Goal: Complete application form: Complete application form

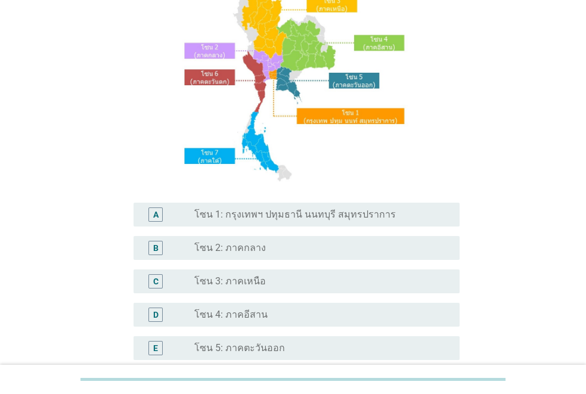
scroll to position [119, 0]
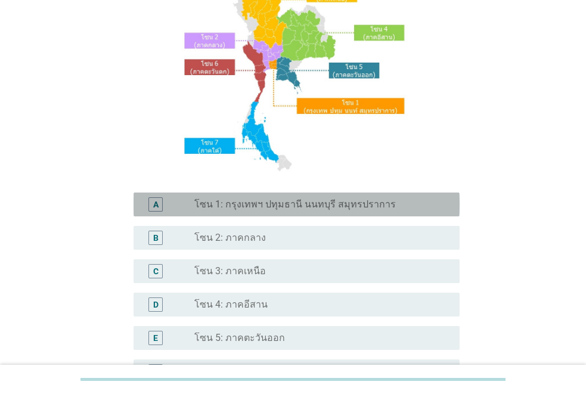
click at [380, 199] on label "โซน 1: กรุงเทพฯ ปทุมธานี นนทบุรี สมุทรปราการ" at bounding box center [295, 205] width 202 height 12
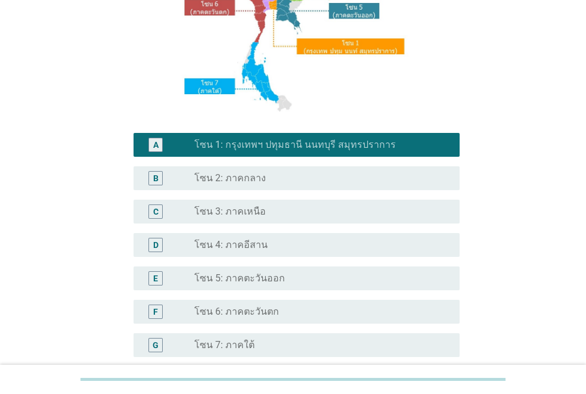
scroll to position [295, 0]
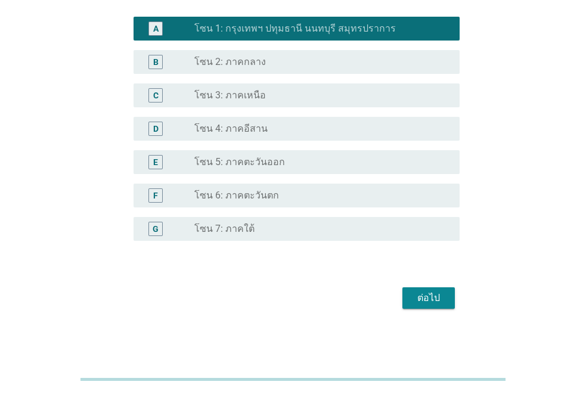
click at [417, 293] on div "ต่อไป" at bounding box center [428, 298] width 33 height 14
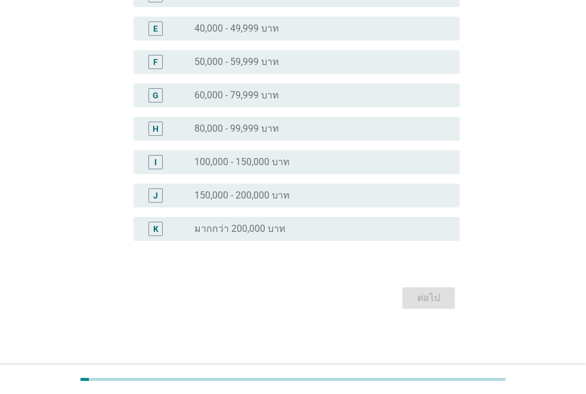
scroll to position [0, 0]
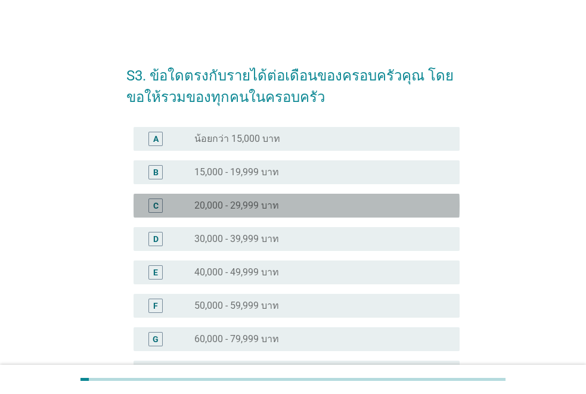
click at [356, 205] on div "radio_button_unchecked 20,000 - 29,999 บาท" at bounding box center [317, 206] width 246 height 12
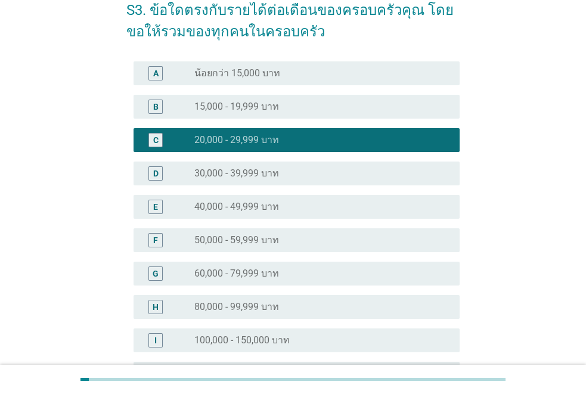
scroll to position [179, 0]
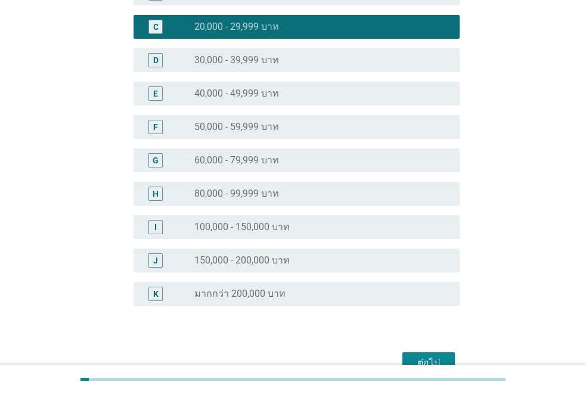
click at [430, 354] on button "ต่อไป" at bounding box center [428, 362] width 52 height 21
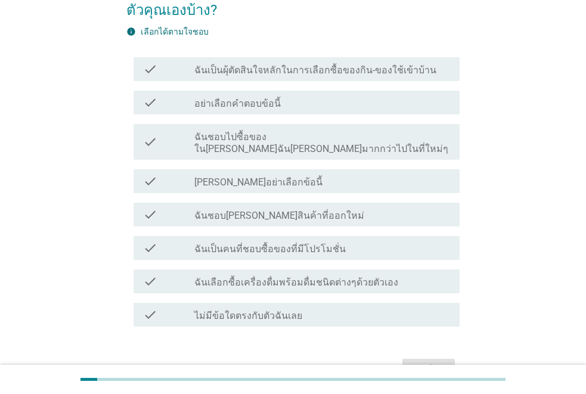
scroll to position [27, 0]
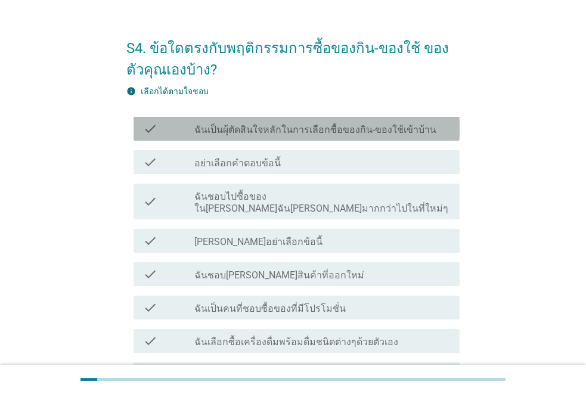
click at [377, 137] on div "check check_box_outline_blank ฉันเป็นผุ้ตัดสินใจหลักในการเลือกซื้อของกิน-ของใช้…" at bounding box center [297, 129] width 326 height 24
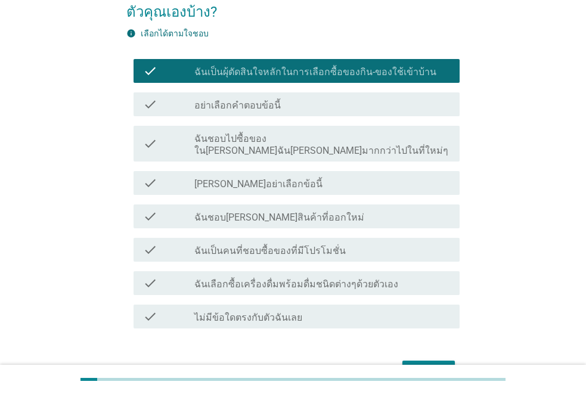
scroll to position [147, 0]
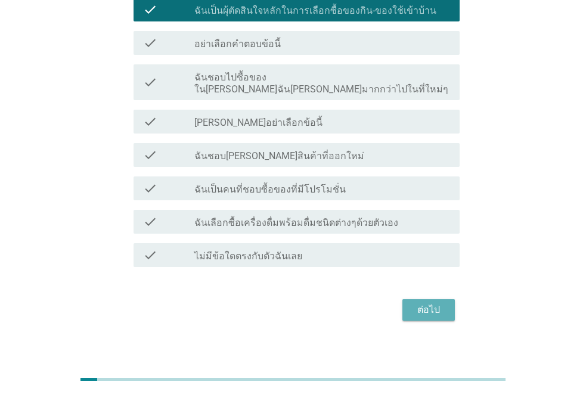
drag, startPoint x: 432, startPoint y: 295, endPoint x: 472, endPoint y: 266, distance: 49.5
click at [436, 303] on div "ต่อไป" at bounding box center [428, 310] width 33 height 14
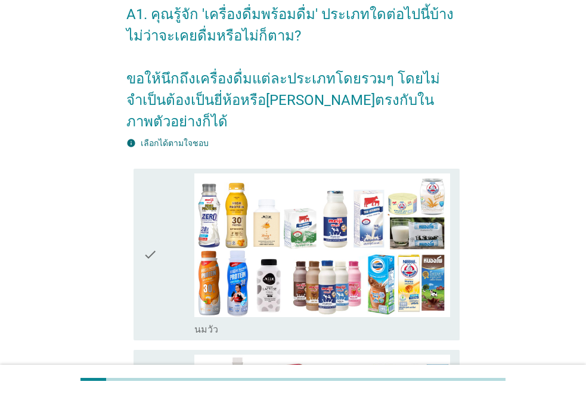
scroll to position [119, 0]
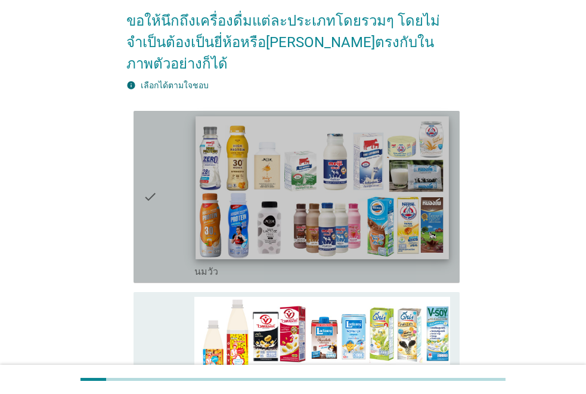
click at [317, 190] on img at bounding box center [322, 187] width 253 height 142
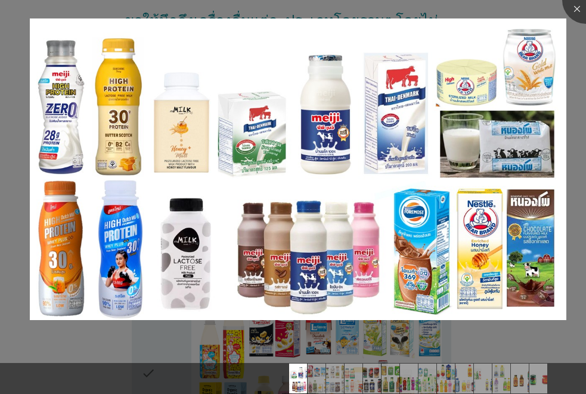
scroll to position [238, 0]
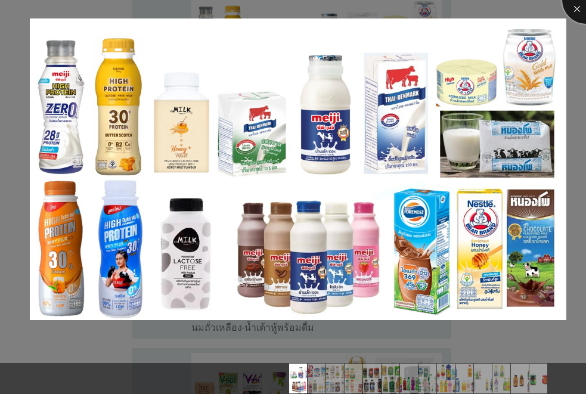
drag, startPoint x: 578, startPoint y: 7, endPoint x: 572, endPoint y: 8, distance: 6.2
click at [578, 8] on div at bounding box center [586, 0] width 48 height 48
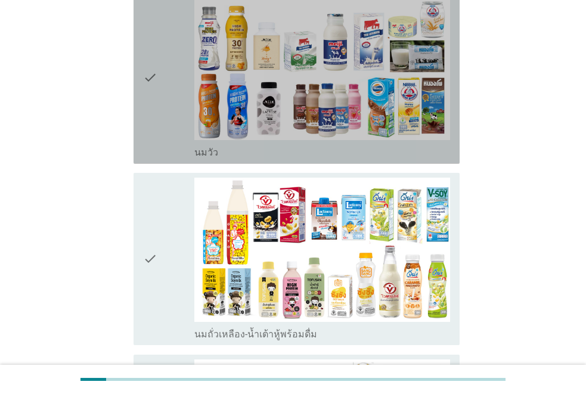
click at [162, 66] on div "check" at bounding box center [168, 77] width 51 height 163
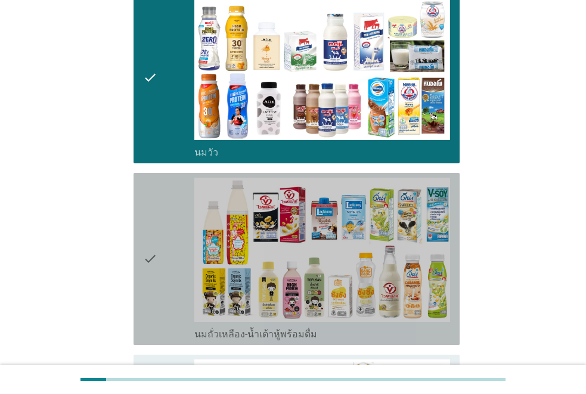
click at [149, 224] on icon "check" at bounding box center [150, 259] width 14 height 163
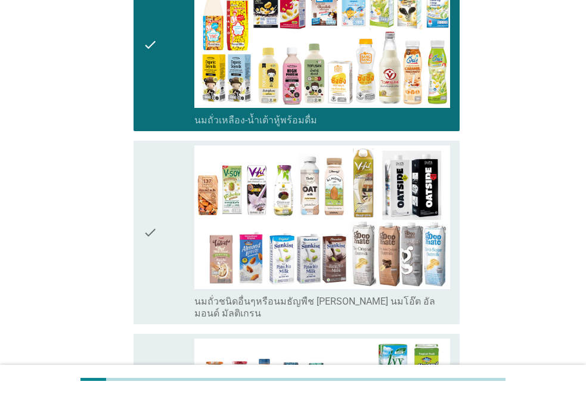
scroll to position [477, 0]
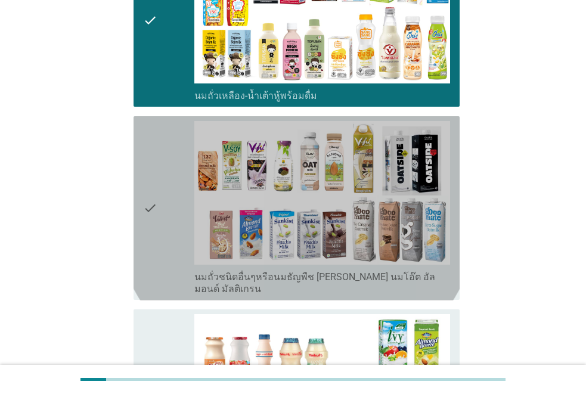
click at [166, 202] on div "check" at bounding box center [168, 208] width 51 height 175
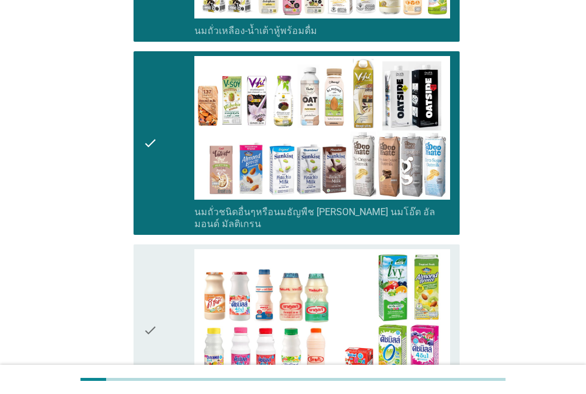
scroll to position [715, 0]
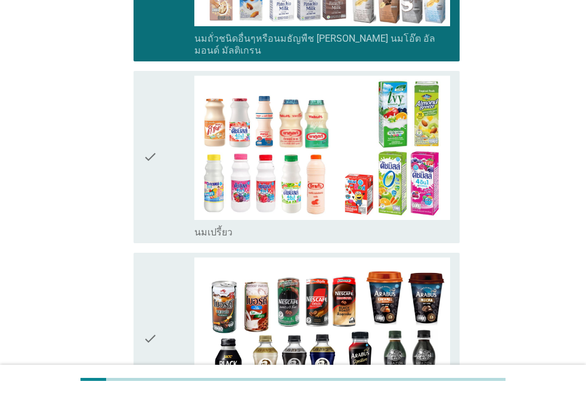
click at [154, 120] on icon "check" at bounding box center [150, 157] width 14 height 163
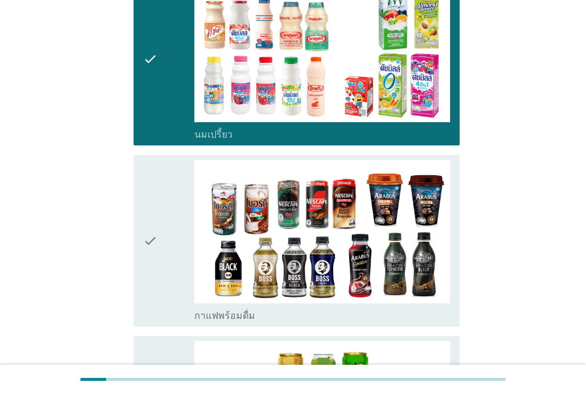
scroll to position [954, 0]
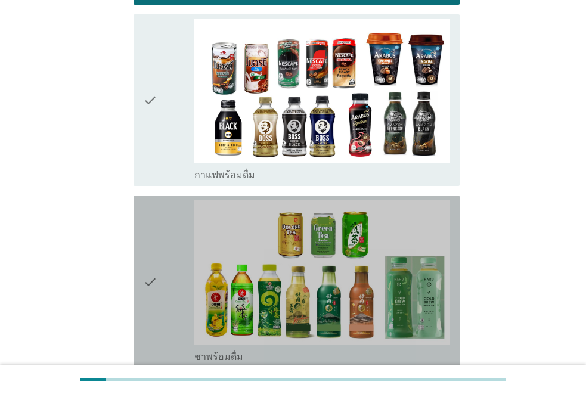
click at [169, 203] on div "check" at bounding box center [168, 281] width 51 height 163
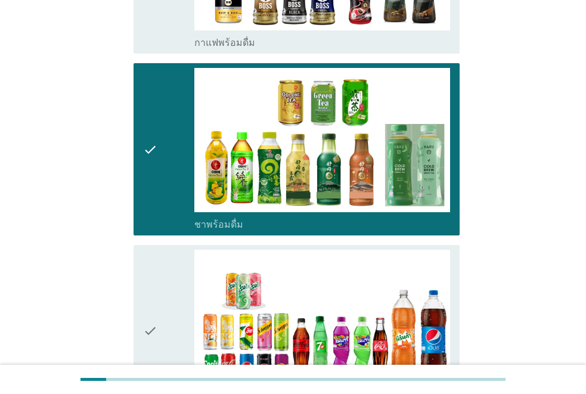
scroll to position [1252, 0]
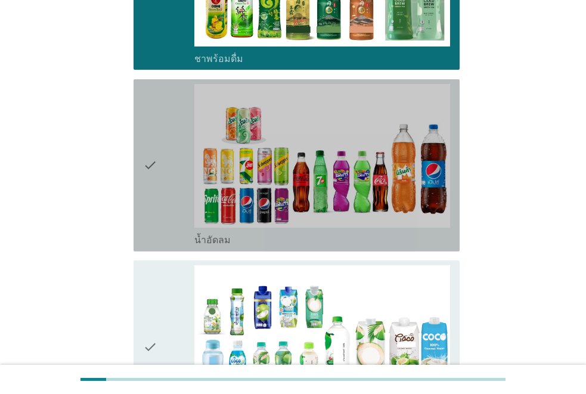
click at [173, 171] on div "check" at bounding box center [168, 165] width 51 height 163
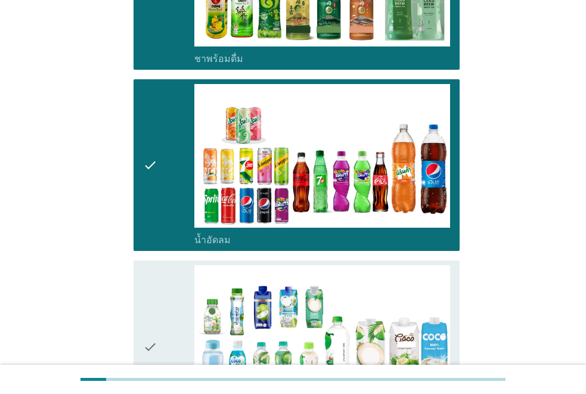
scroll to position [1490, 0]
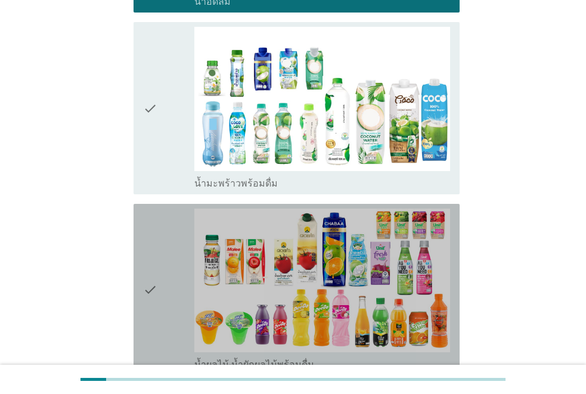
click at [167, 209] on div "check" at bounding box center [168, 290] width 51 height 163
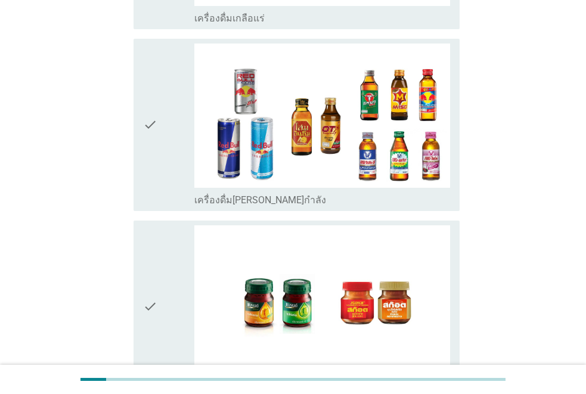
scroll to position [2444, 0]
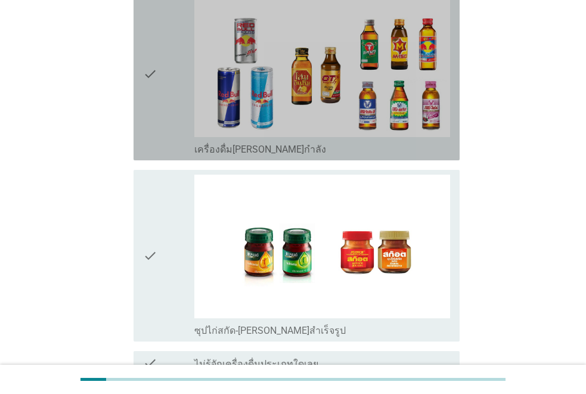
click at [142, 69] on div "check check_box_outline_blank เครื่องดื่ม[PERSON_NAME]กำลัง" at bounding box center [297, 74] width 326 height 172
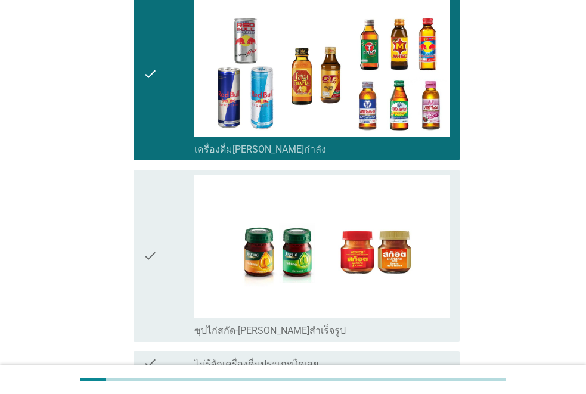
click at [165, 177] on div "check" at bounding box center [168, 256] width 51 height 163
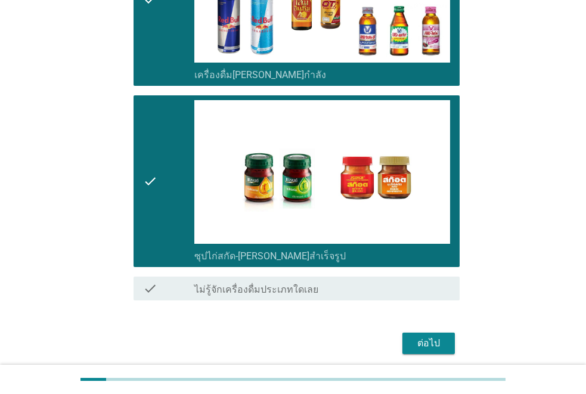
scroll to position [2520, 0]
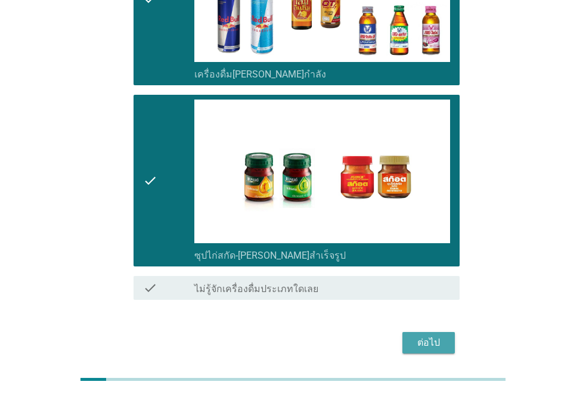
click at [420, 336] on div "ต่อไป" at bounding box center [428, 343] width 33 height 14
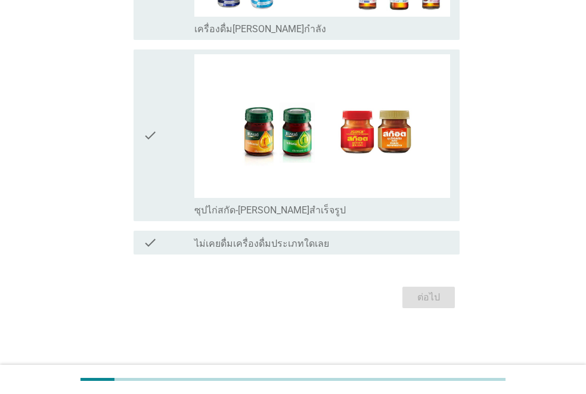
scroll to position [0, 0]
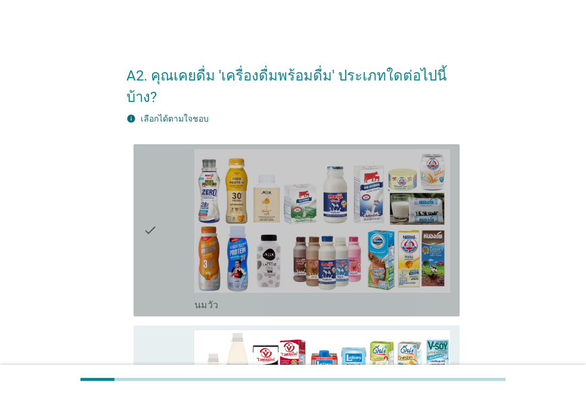
click at [173, 268] on div "check" at bounding box center [168, 230] width 51 height 163
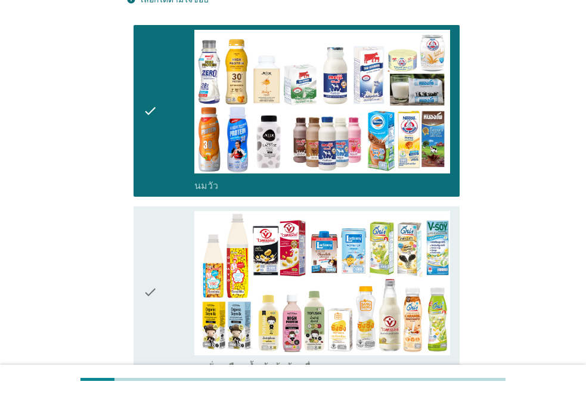
click at [173, 268] on div "check" at bounding box center [168, 292] width 51 height 163
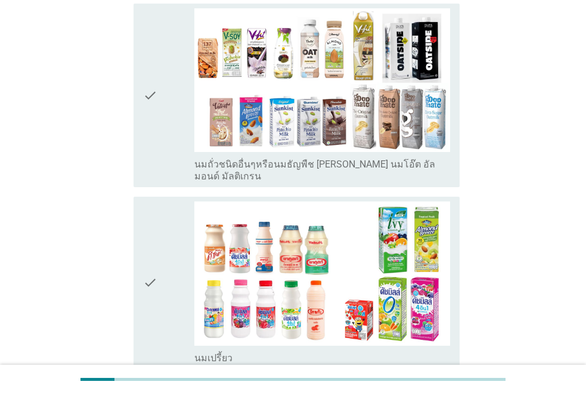
scroll to position [537, 0]
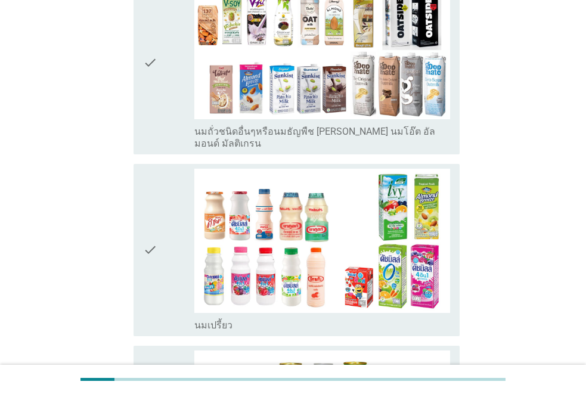
click at [162, 259] on div "check" at bounding box center [168, 250] width 51 height 163
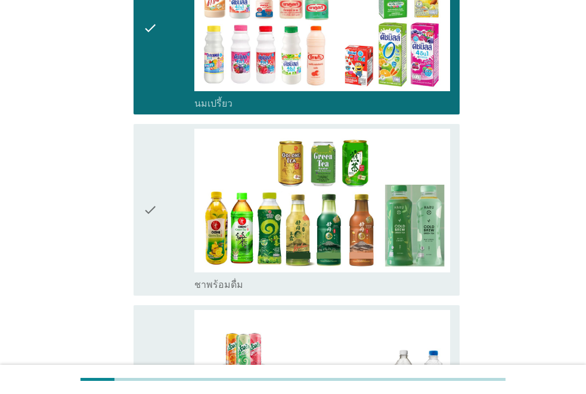
scroll to position [894, 0]
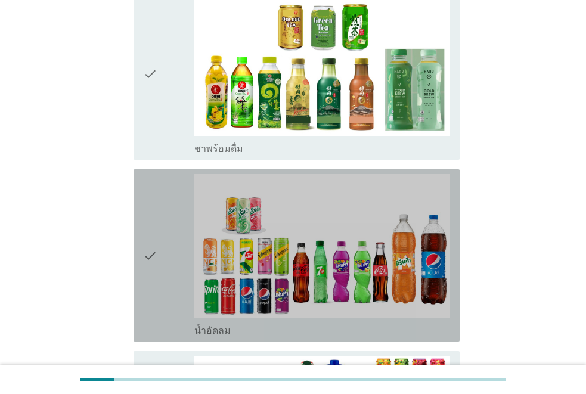
click at [162, 259] on div "check" at bounding box center [168, 255] width 51 height 163
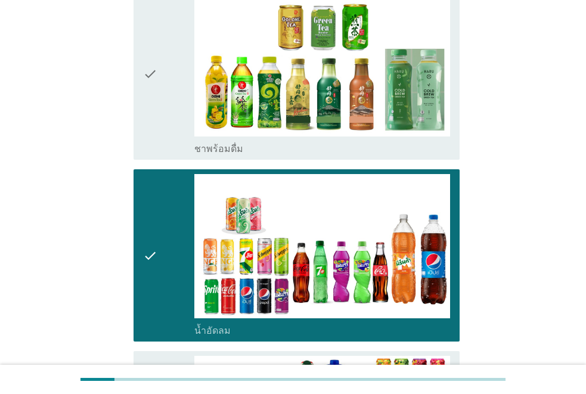
scroll to position [1133, 0]
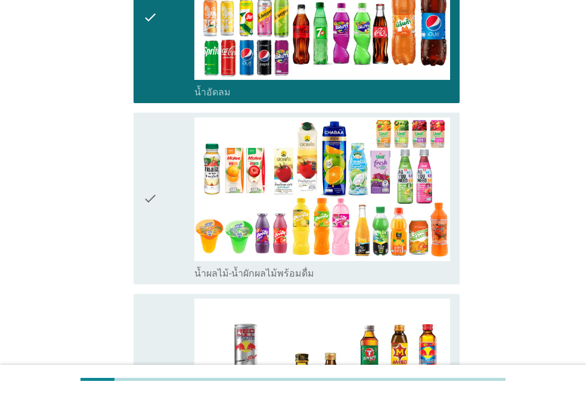
click at [166, 180] on div "check" at bounding box center [168, 198] width 51 height 163
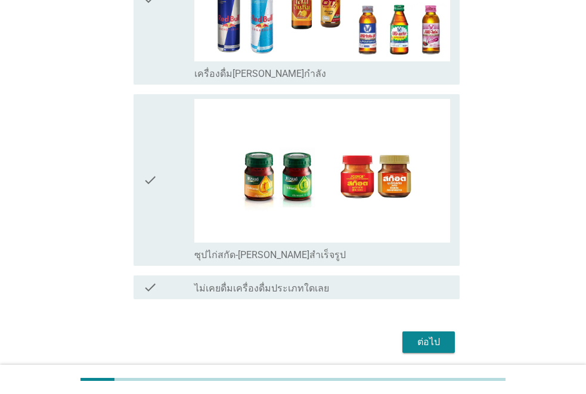
scroll to position [1526, 0]
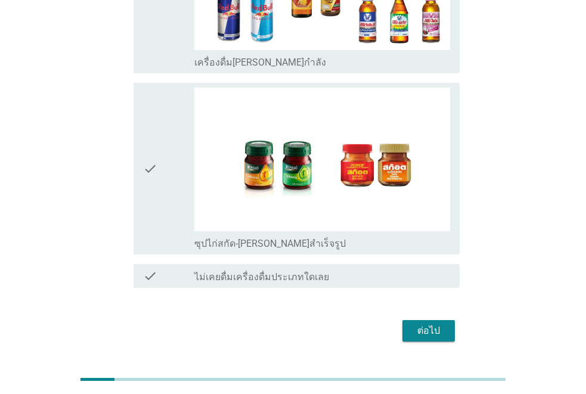
click at [444, 324] on div "ต่อไป" at bounding box center [428, 331] width 33 height 14
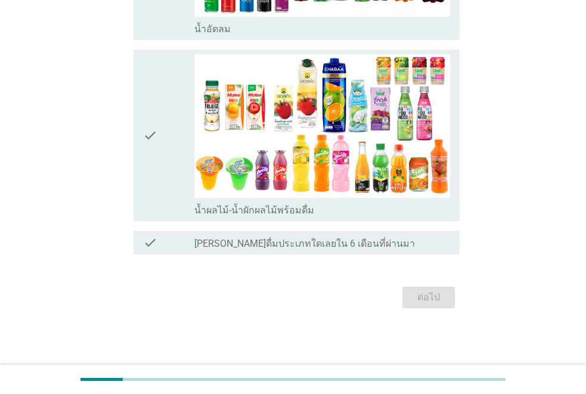
scroll to position [0, 0]
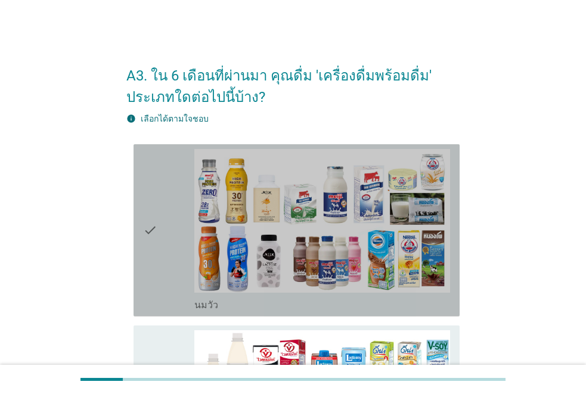
click at [153, 228] on icon "check" at bounding box center [150, 230] width 14 height 163
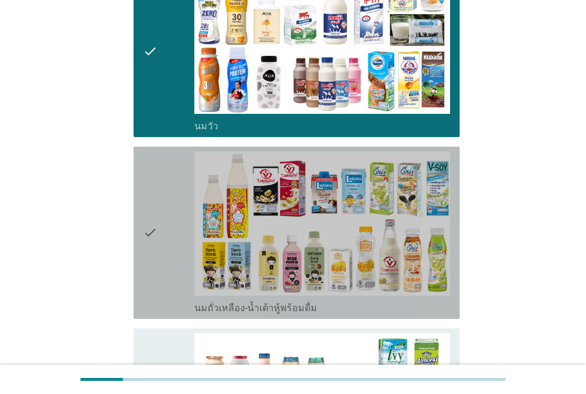
click at [153, 228] on icon "check" at bounding box center [150, 232] width 14 height 163
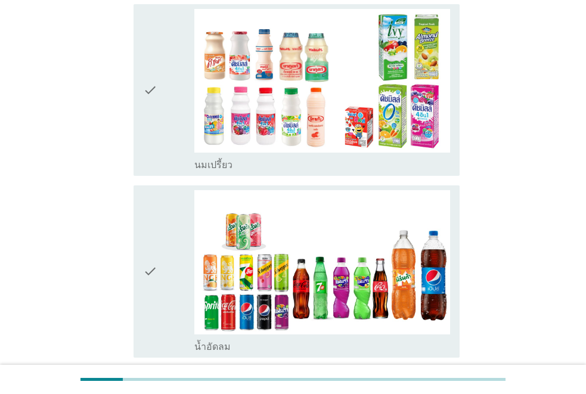
scroll to position [656, 0]
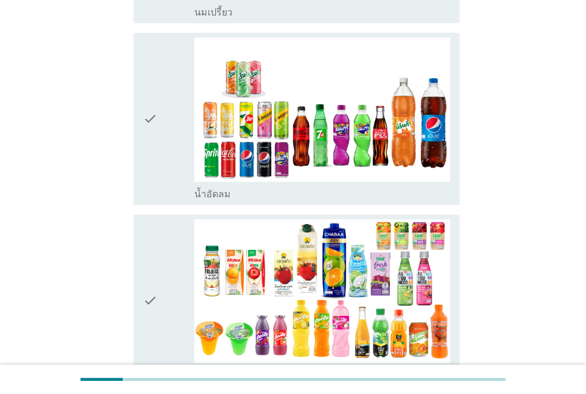
click at [163, 188] on div "check" at bounding box center [168, 119] width 51 height 163
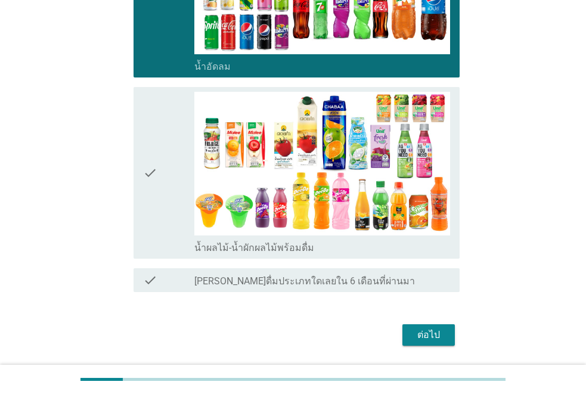
scroll to position [821, 0]
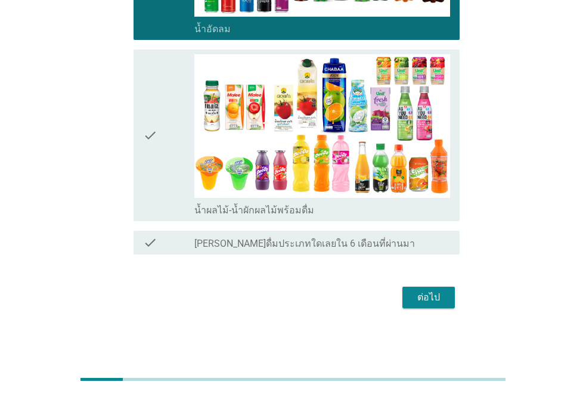
click at [413, 290] on button "ต่อไป" at bounding box center [428, 297] width 52 height 21
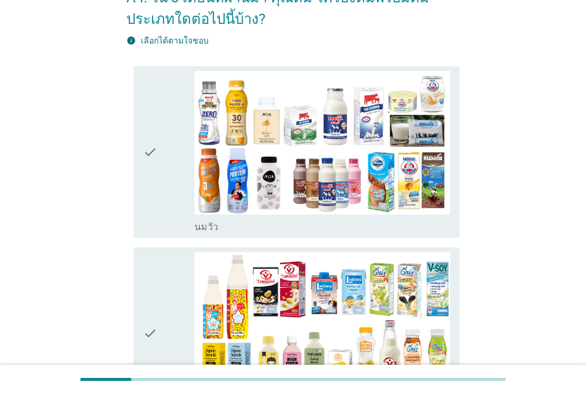
scroll to position [60, 0]
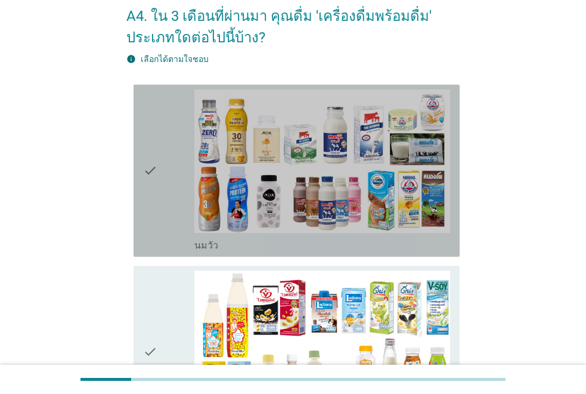
click at [160, 218] on div "check" at bounding box center [168, 170] width 51 height 163
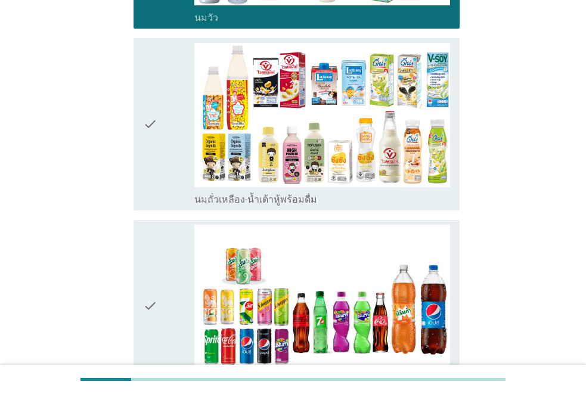
scroll to position [358, 0]
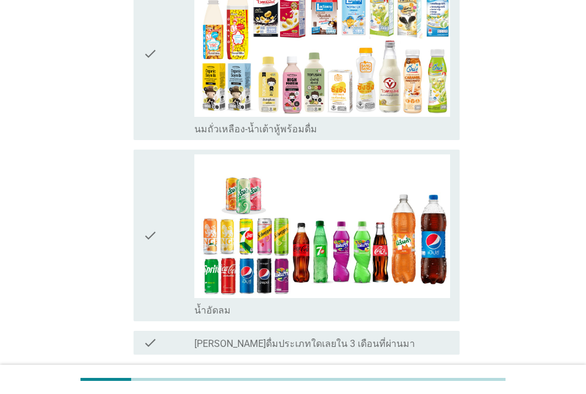
click at [163, 266] on div "check" at bounding box center [168, 235] width 51 height 163
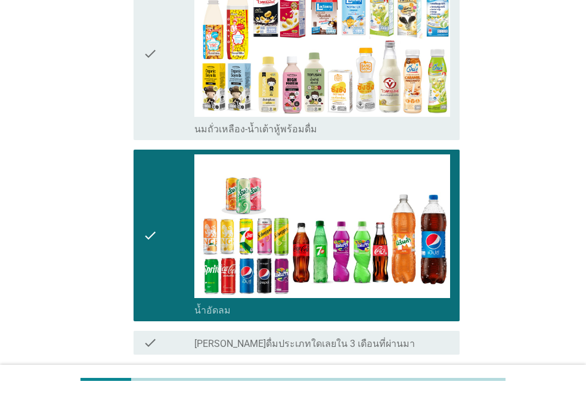
scroll to position [458, 0]
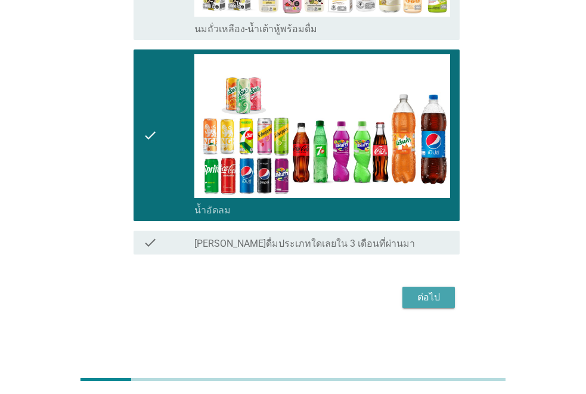
click at [438, 296] on div "ต่อไป" at bounding box center [428, 297] width 33 height 14
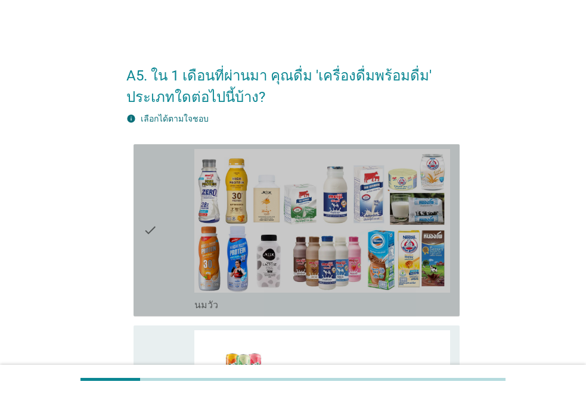
click at [138, 249] on div "check check_box_outline_blank [PERSON_NAME]" at bounding box center [297, 230] width 326 height 172
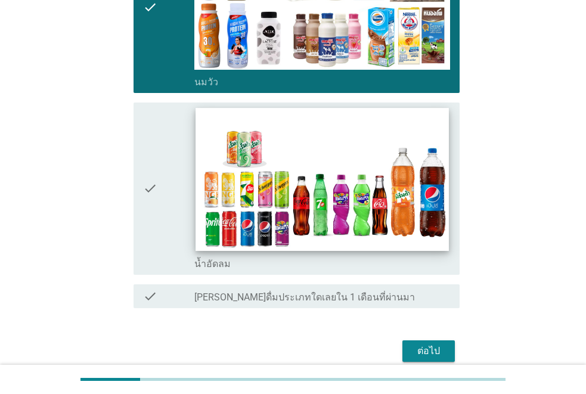
scroll to position [276, 0]
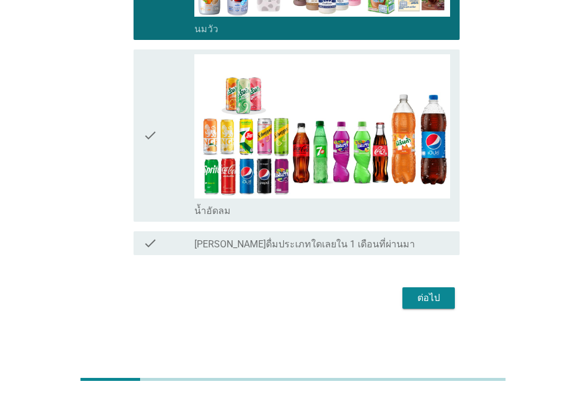
drag, startPoint x: 166, startPoint y: 186, endPoint x: 176, endPoint y: 193, distance: 12.4
click at [166, 188] on div "check" at bounding box center [168, 135] width 51 height 163
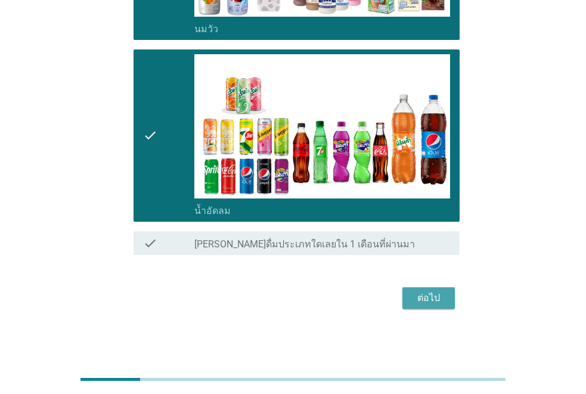
click at [422, 302] on div "ต่อไป" at bounding box center [428, 298] width 33 height 14
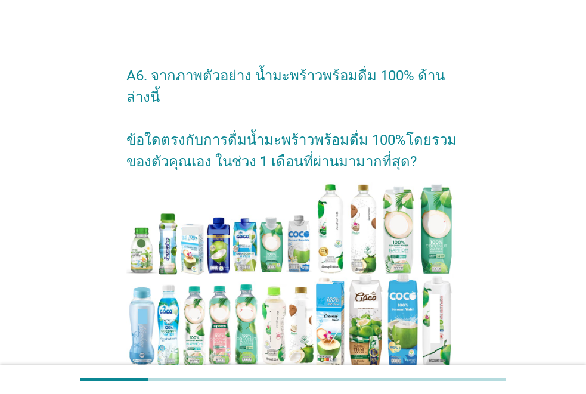
scroll to position [179, 0]
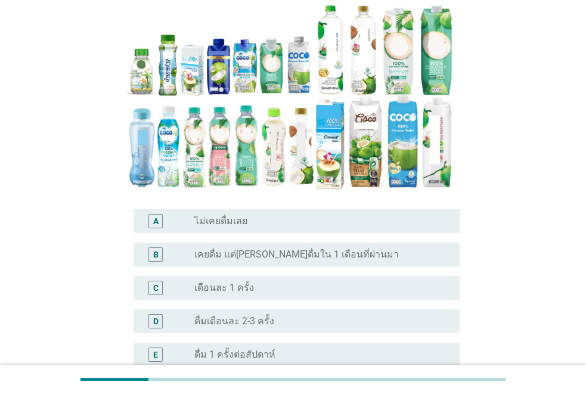
click at [306, 215] on div "radio_button_unchecked ไม่เคยดื่มเลย" at bounding box center [317, 221] width 246 height 12
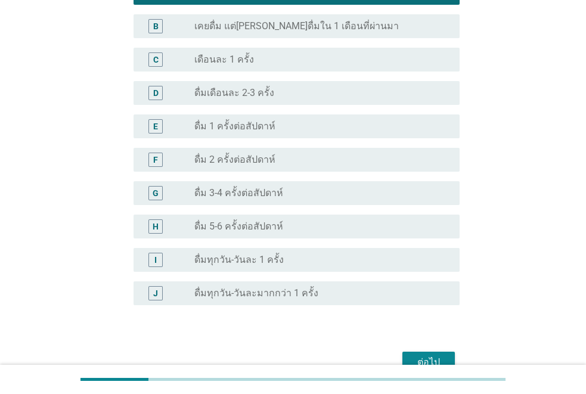
scroll to position [451, 0]
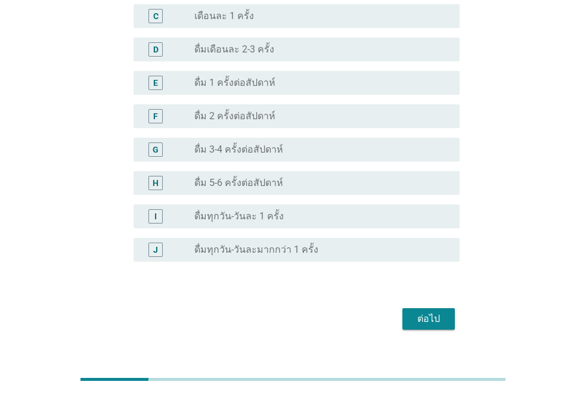
click at [434, 312] on div "ต่อไป" at bounding box center [428, 319] width 33 height 14
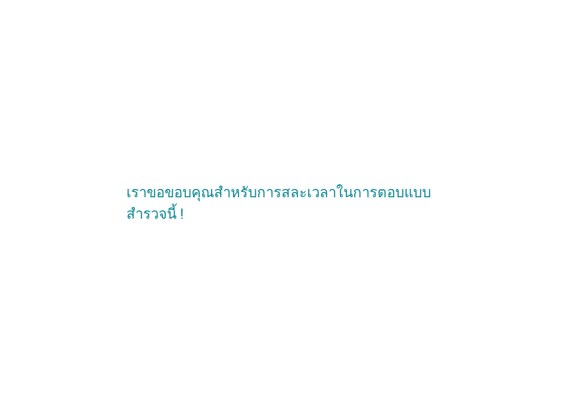
scroll to position [0, 0]
